Goal: Task Accomplishment & Management: Manage account settings

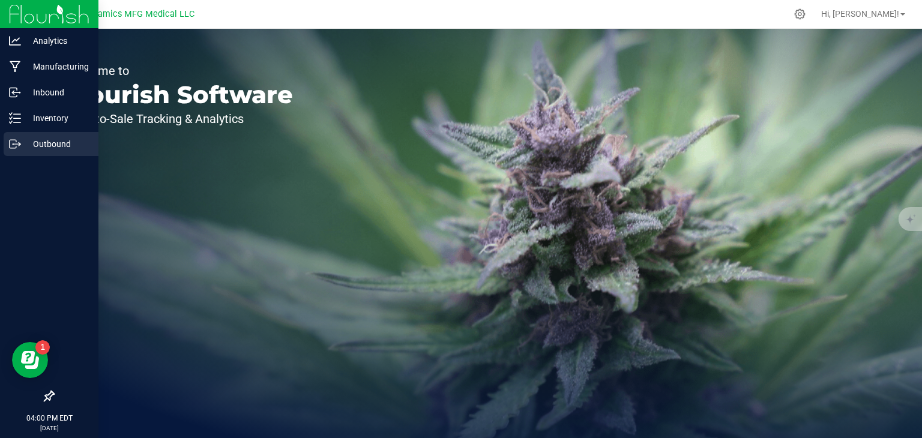
click at [22, 148] on p "Outbound" at bounding box center [57, 144] width 72 height 14
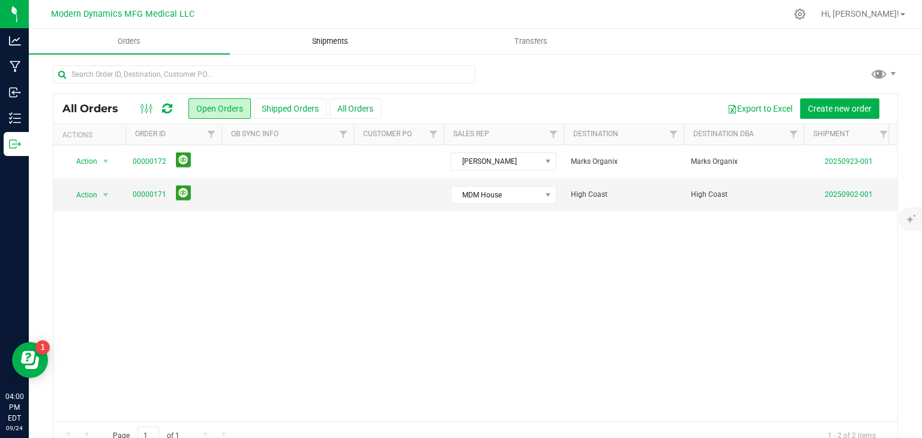
click at [362, 38] on span "Shipments" at bounding box center [330, 41] width 68 height 11
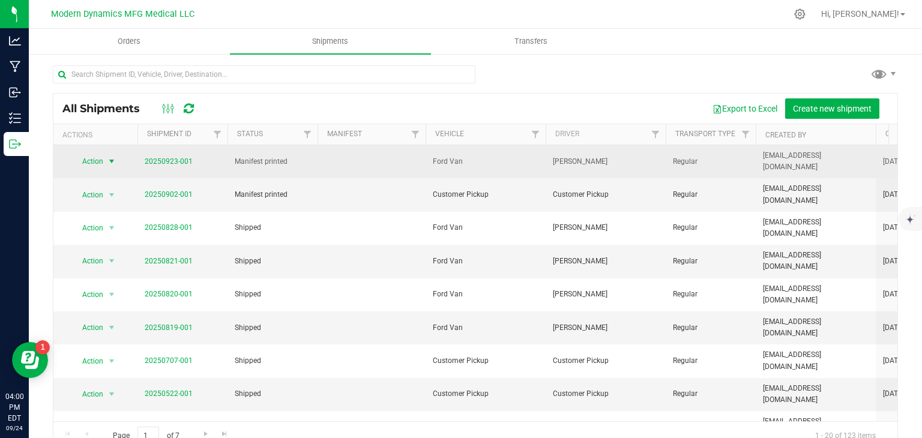
click at [117, 158] on span "select" at bounding box center [111, 161] width 15 height 17
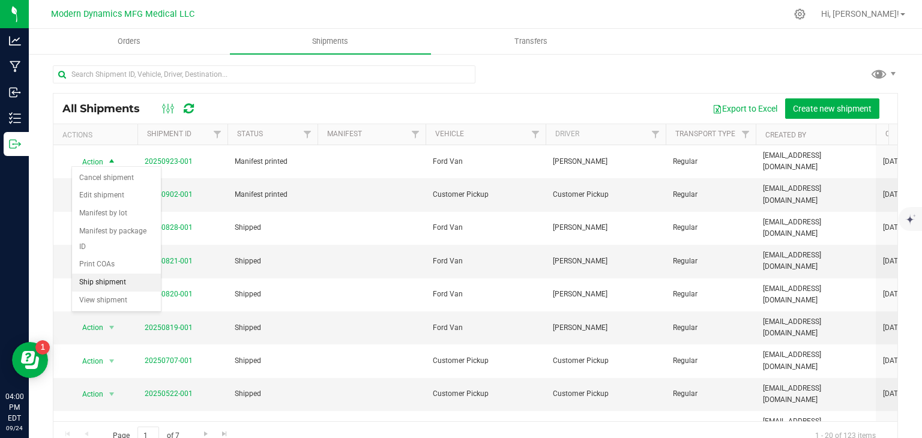
click at [115, 274] on li "Ship shipment" at bounding box center [116, 283] width 89 height 18
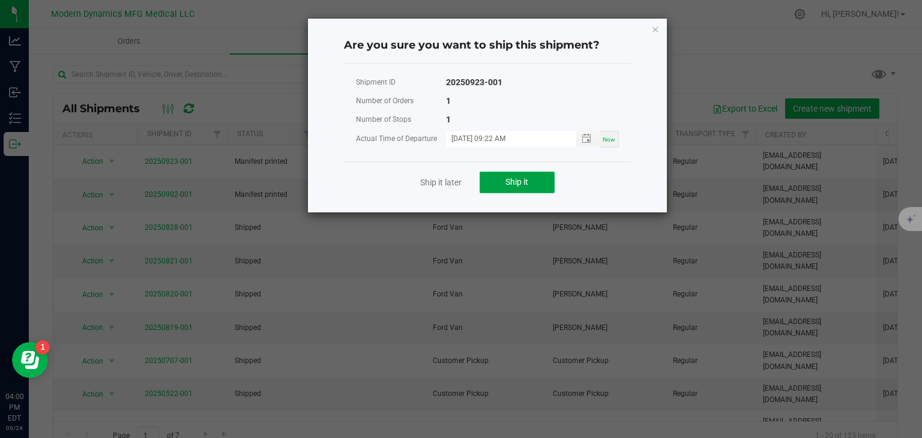
click at [490, 179] on button "Ship it" at bounding box center [517, 183] width 75 height 22
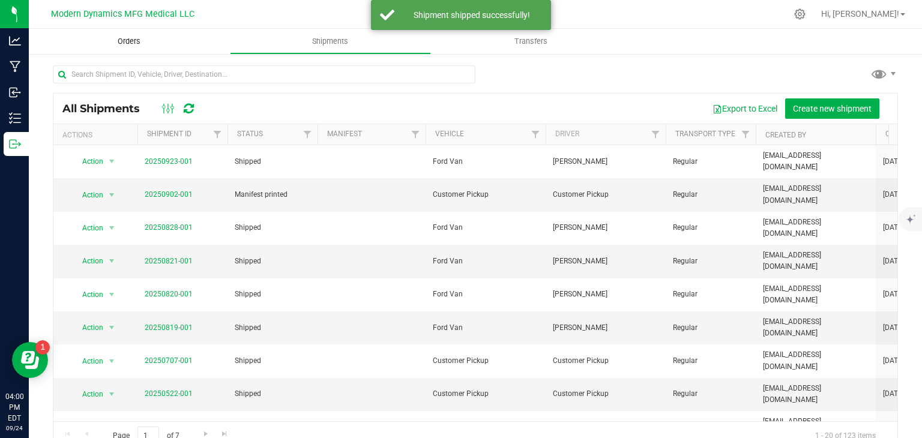
click at [158, 50] on uib-tab-heading "Orders" at bounding box center [129, 41] width 201 height 25
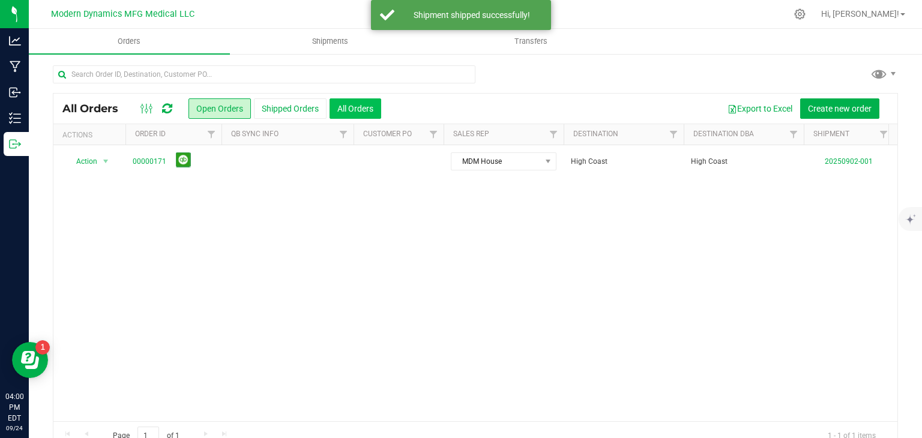
click at [334, 114] on button "All Orders" at bounding box center [355, 108] width 52 height 20
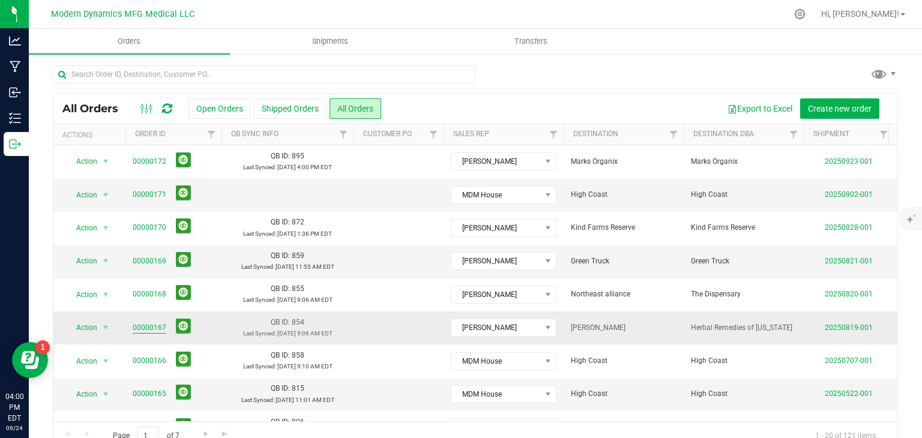
click at [149, 322] on link "00000167" at bounding box center [150, 327] width 34 height 11
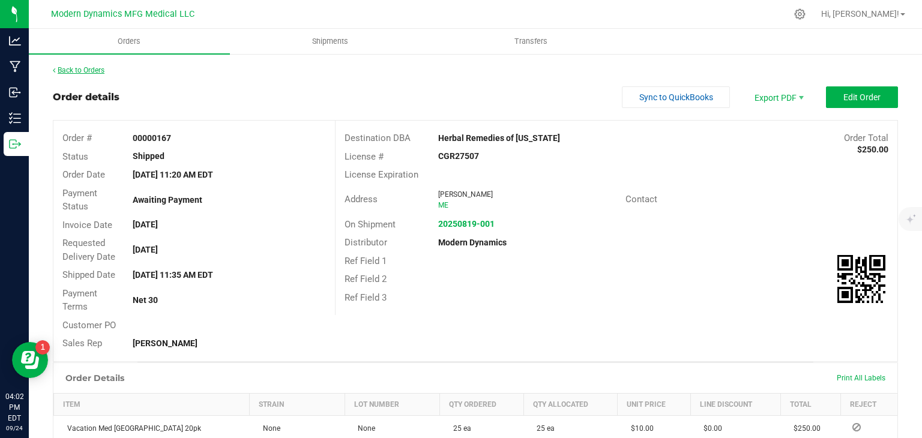
click at [98, 70] on link "Back to Orders" at bounding box center [79, 70] width 52 height 8
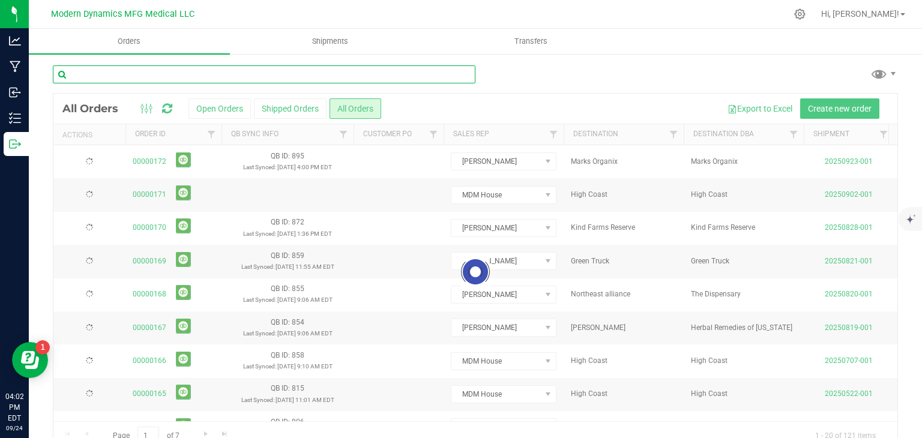
click at [221, 76] on input "text" at bounding box center [264, 74] width 422 height 18
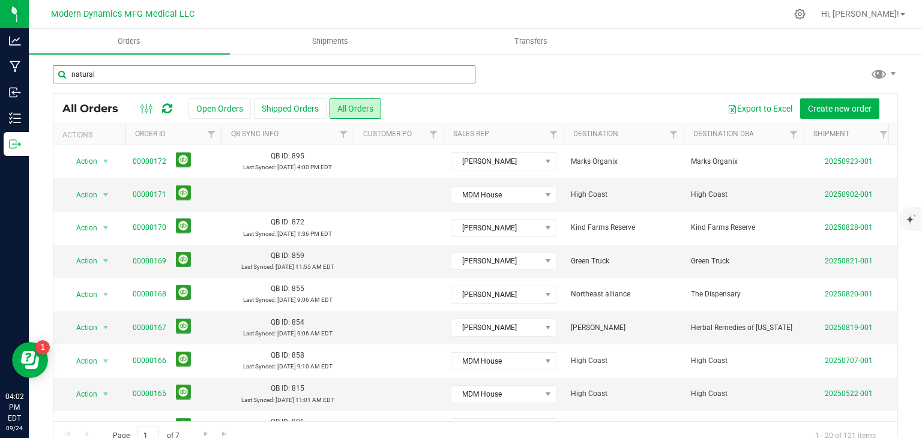
type input "natural"
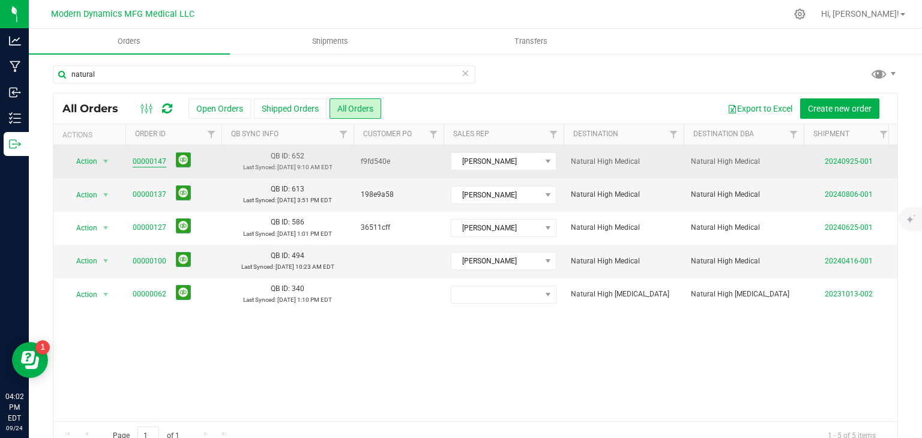
click at [154, 158] on link "00000147" at bounding box center [150, 161] width 34 height 11
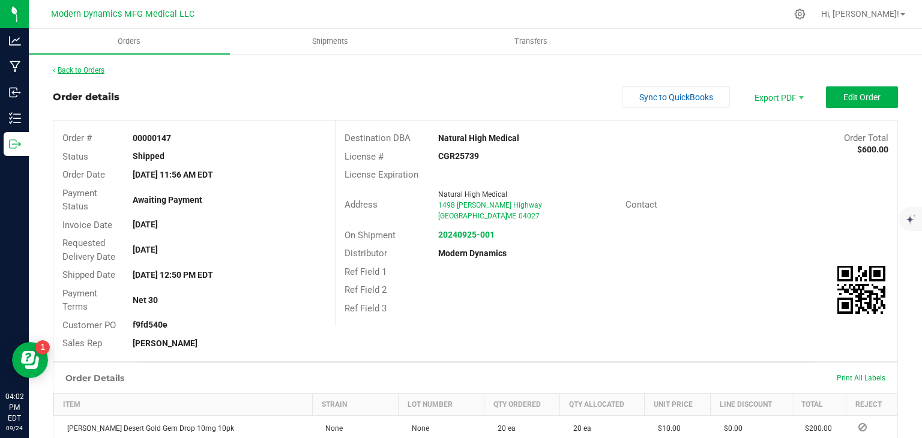
click at [92, 73] on link "Back to Orders" at bounding box center [79, 70] width 52 height 8
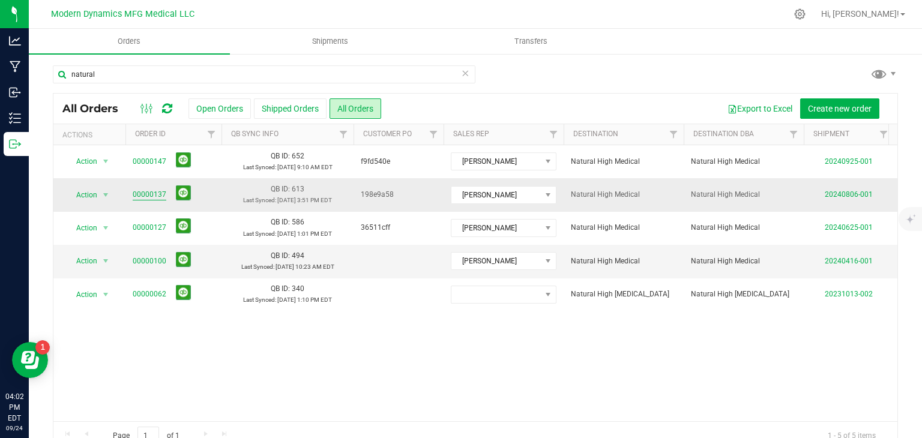
click at [143, 193] on link "00000137" at bounding box center [150, 194] width 34 height 11
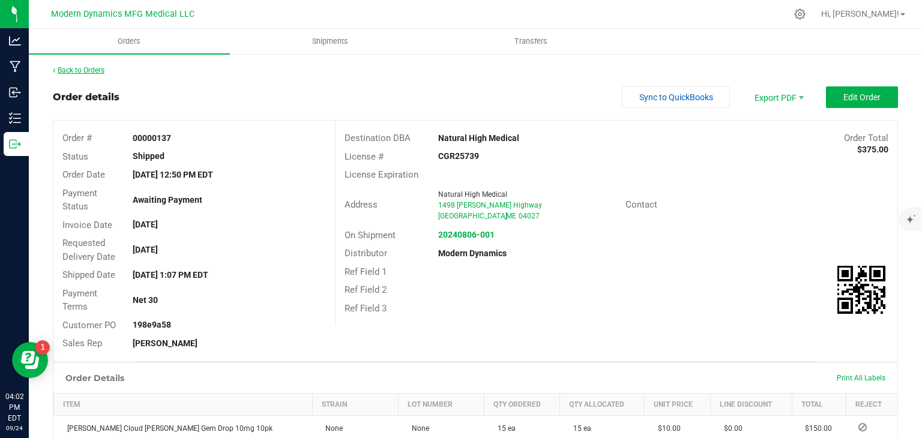
click at [77, 73] on link "Back to Orders" at bounding box center [79, 70] width 52 height 8
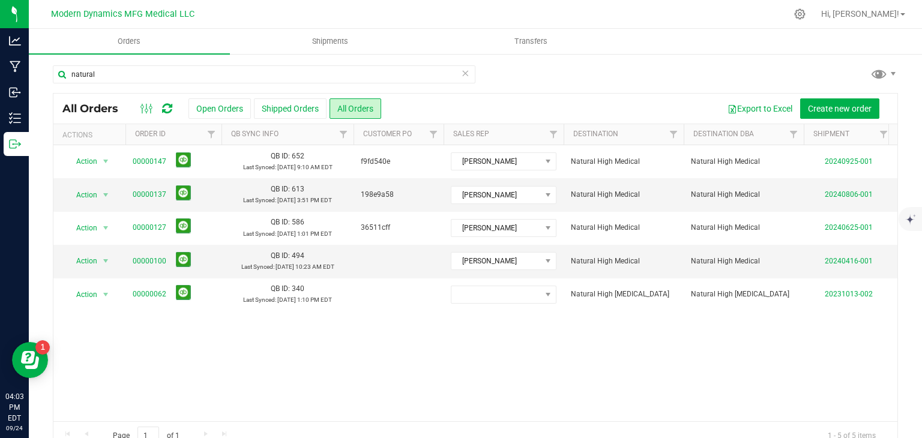
click at [461, 71] on icon at bounding box center [465, 72] width 8 height 14
